Goal: Transaction & Acquisition: Subscribe to service/newsletter

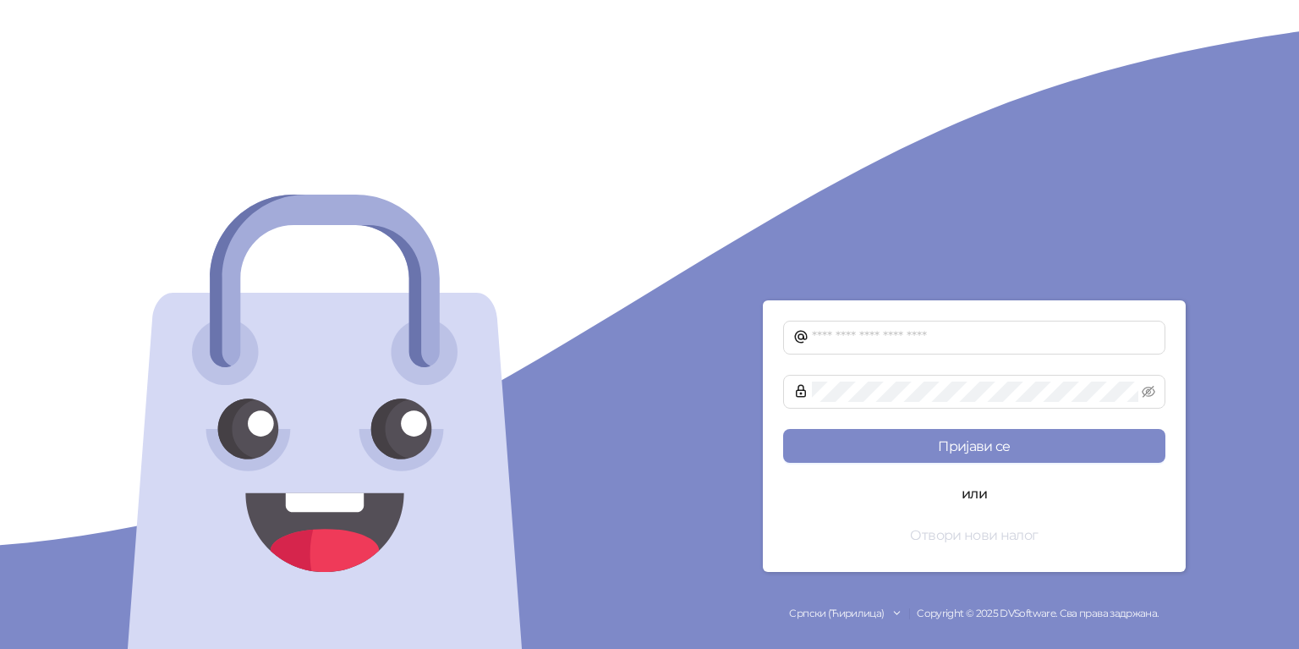
click at [935, 538] on button "Отвори нови налог" at bounding box center [974, 535] width 382 height 34
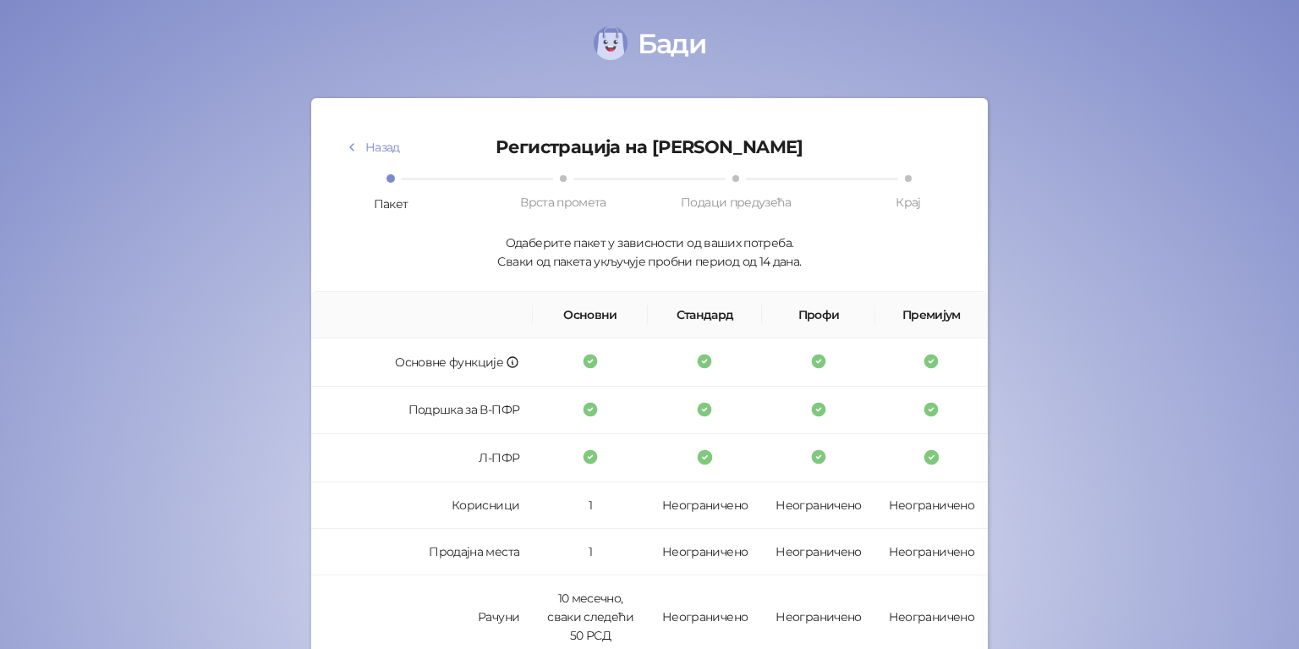
click at [709, 314] on th "Стандард" at bounding box center [705, 315] width 115 height 47
click at [753, 239] on div "Одаберите пакет у зависности од ваших потреба. Сваки од пакета укључује пробни …" at bounding box center [650, 251] width 636 height 37
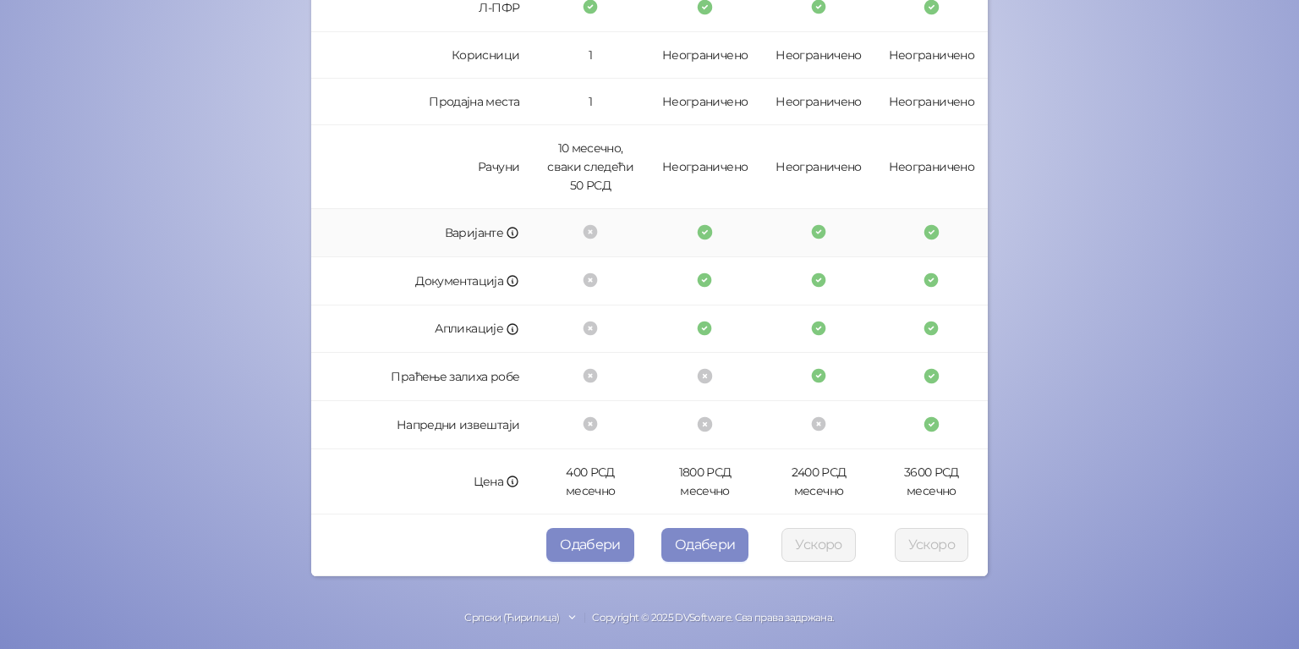
scroll to position [451, 0]
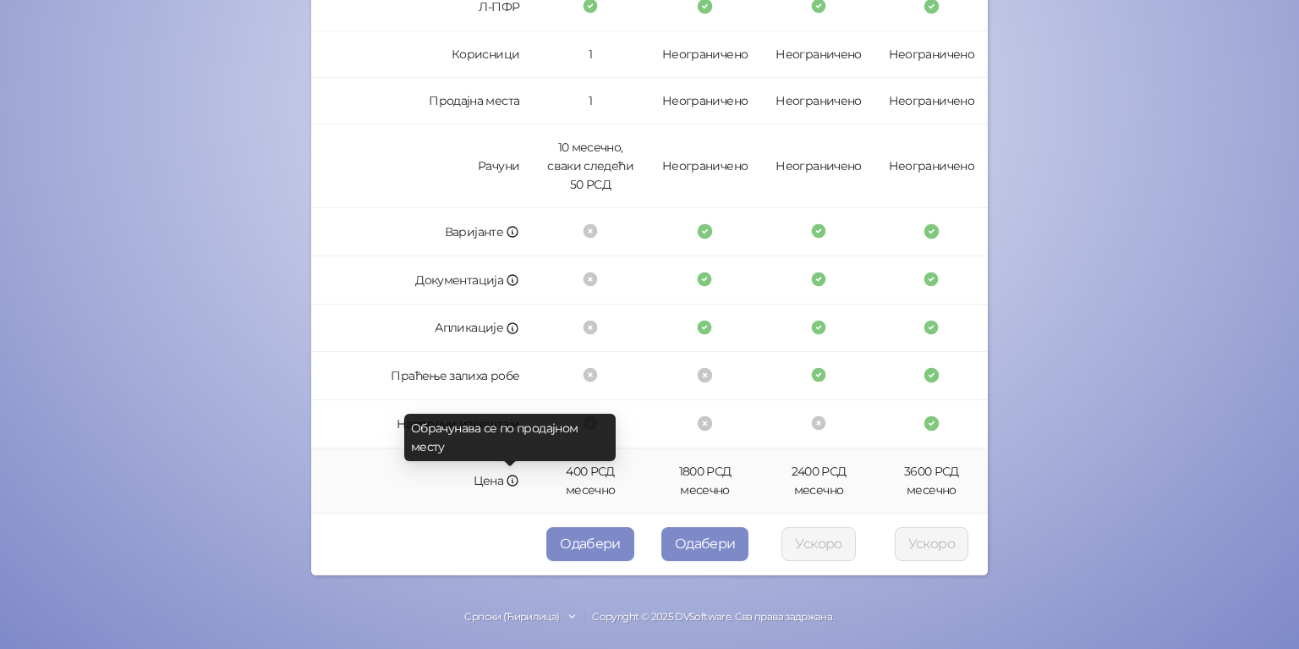
click at [507, 474] on icon at bounding box center [513, 481] width 14 height 14
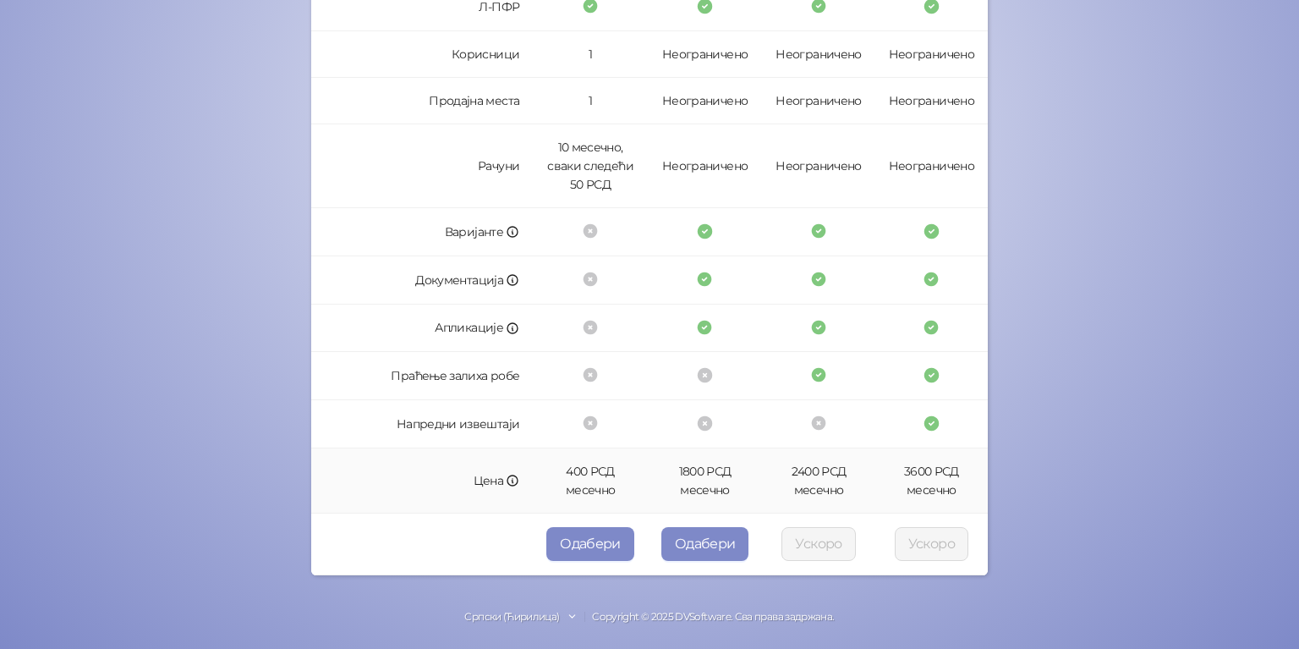
click at [502, 499] on td "Цена" at bounding box center [422, 480] width 222 height 65
